Goal: Check status: Check status

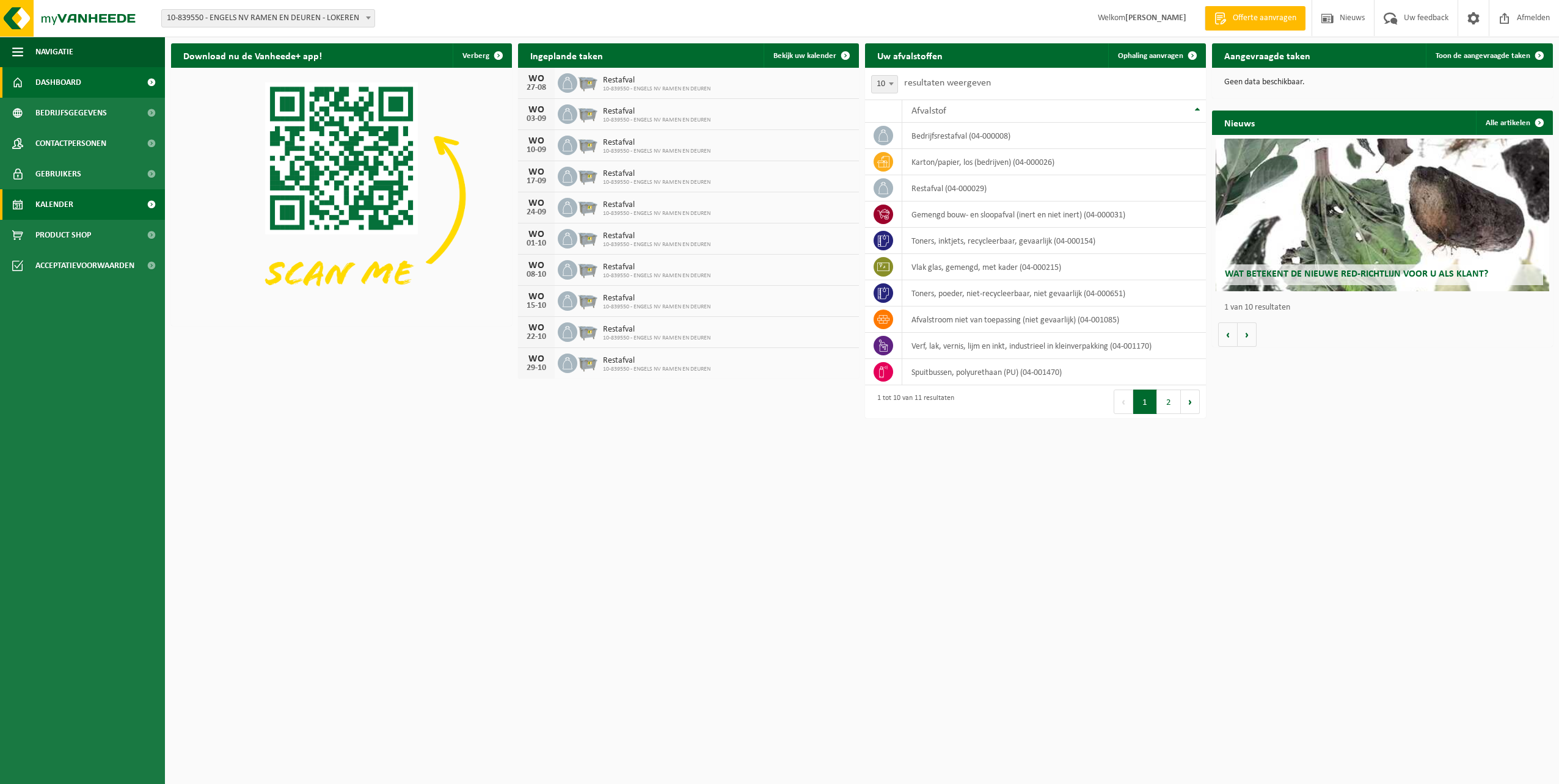
click at [53, 203] on span "Kalender" at bounding box center [54, 205] width 38 height 30
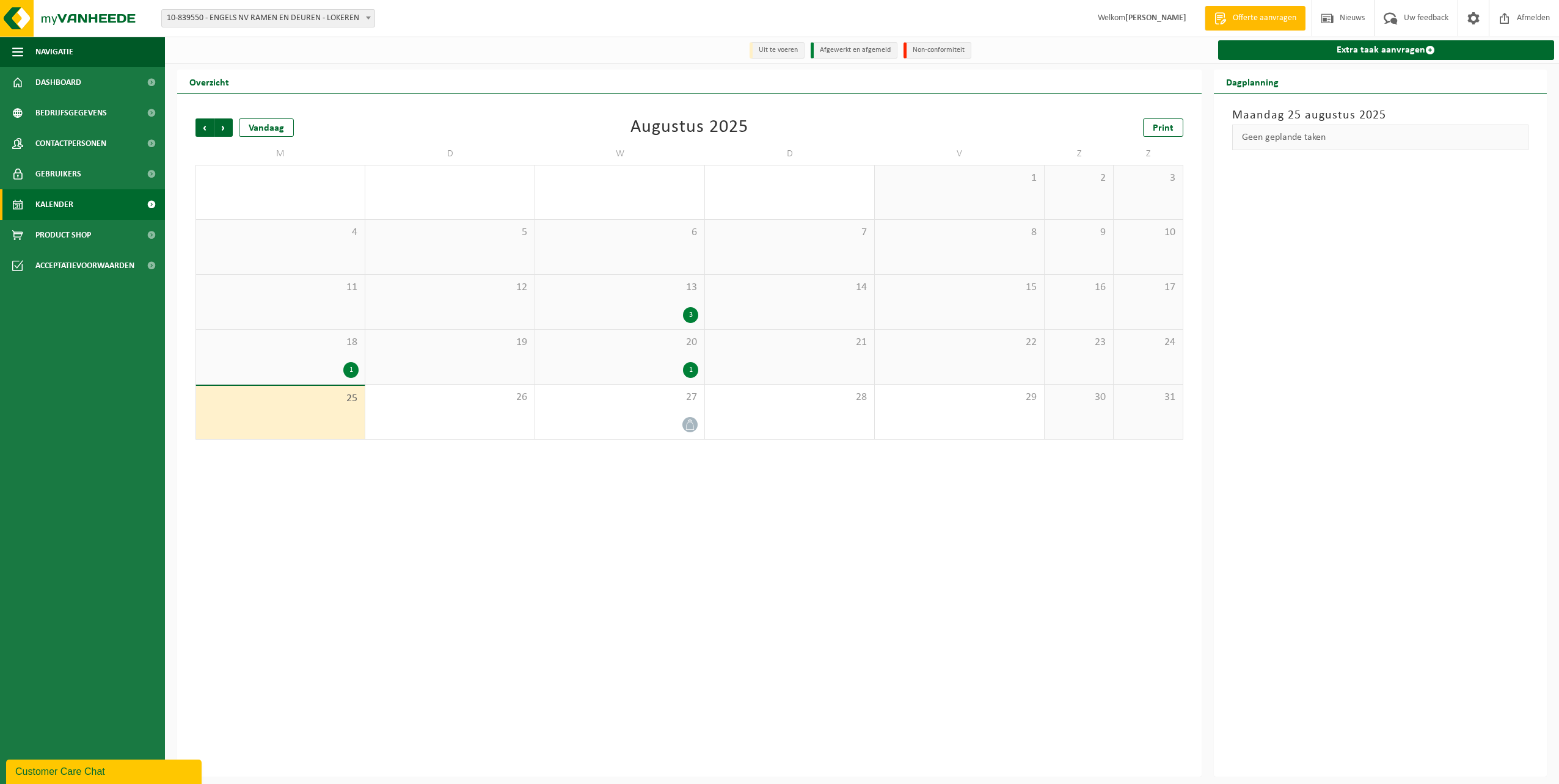
click at [273, 328] on div "11" at bounding box center [280, 301] width 169 height 55
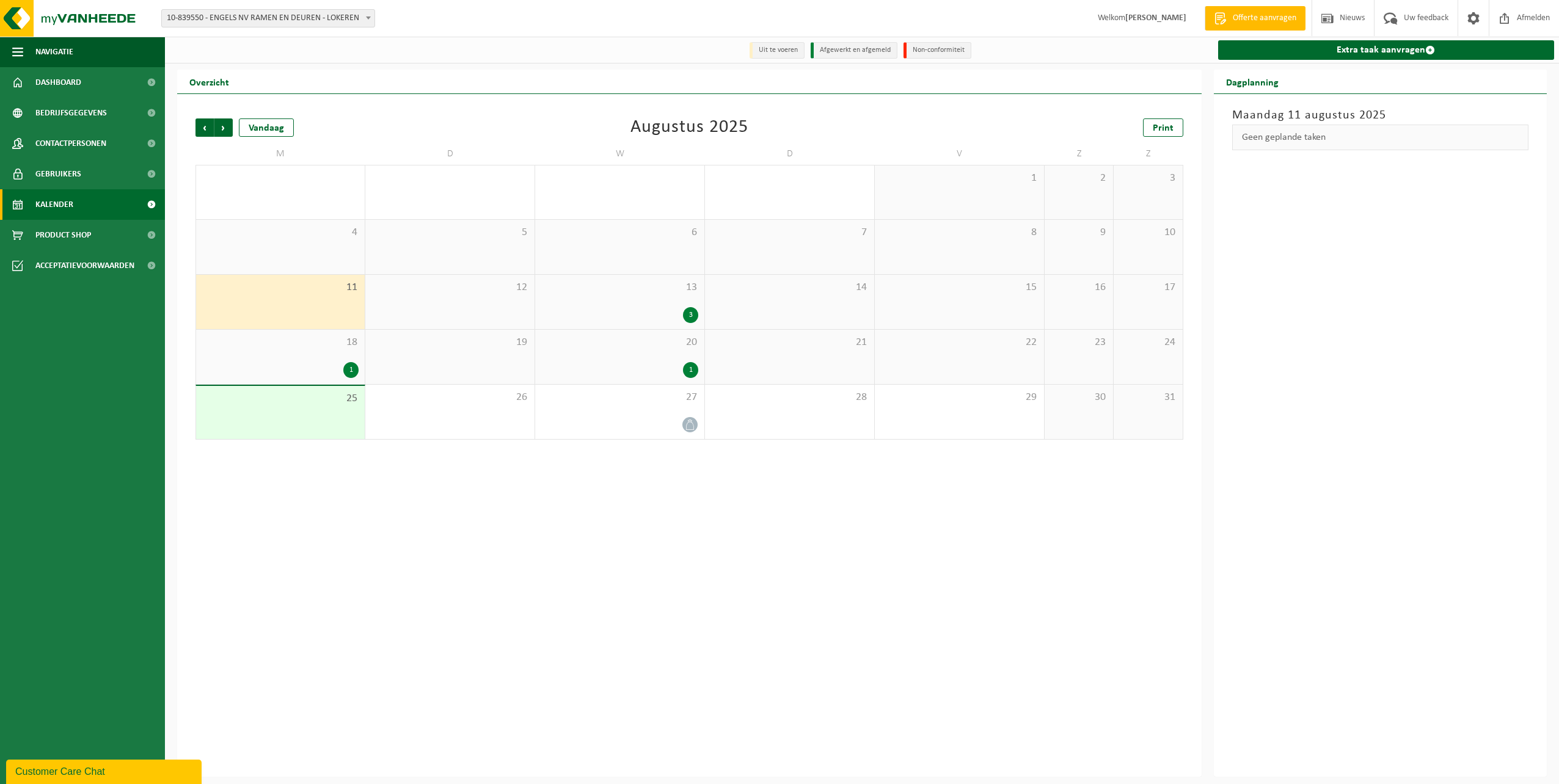
click at [281, 373] on div "1" at bounding box center [280, 369] width 156 height 16
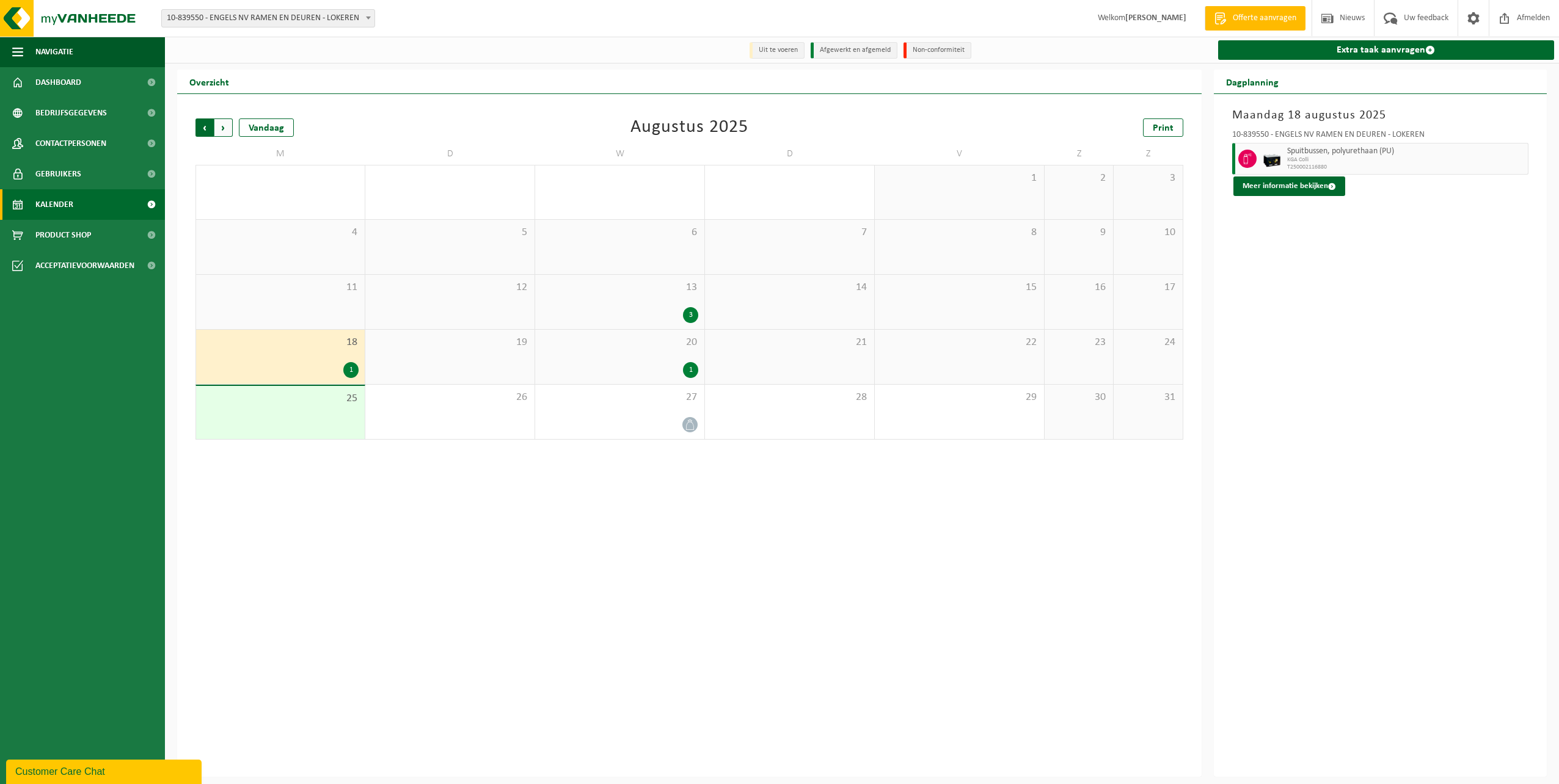
click at [223, 133] on span "Volgende" at bounding box center [223, 128] width 18 height 18
